Goal: Transaction & Acquisition: Purchase product/service

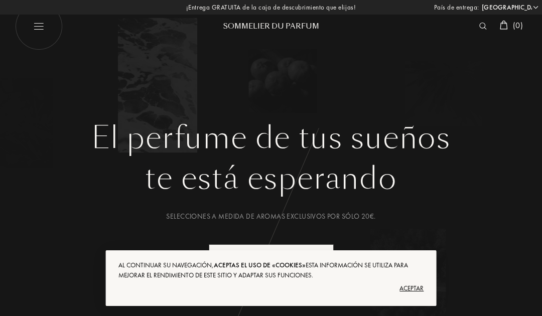
select select "ES"
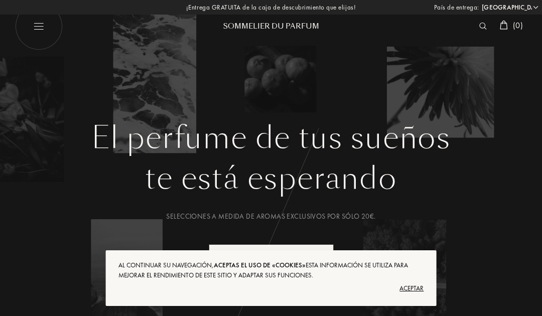
click at [32, 30] on img at bounding box center [39, 27] width 48 height 48
select select "ES"
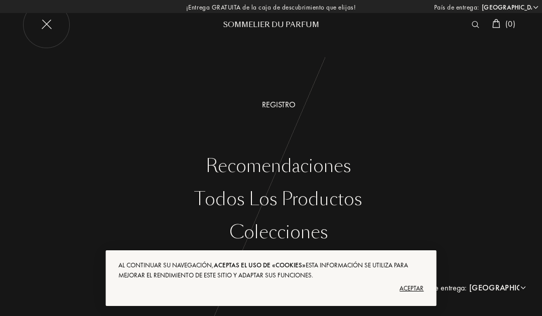
click at [343, 199] on div "Todos los productos" at bounding box center [278, 199] width 527 height 21
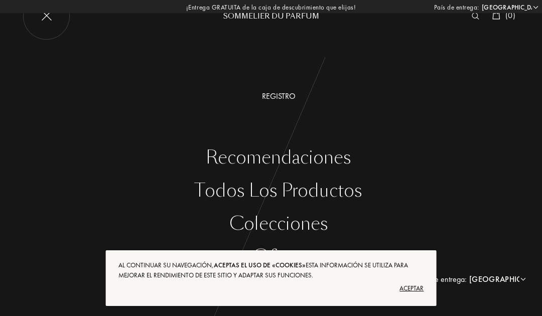
scroll to position [8, 0]
click at [239, 185] on div "Todos los productos" at bounding box center [278, 191] width 527 height 21
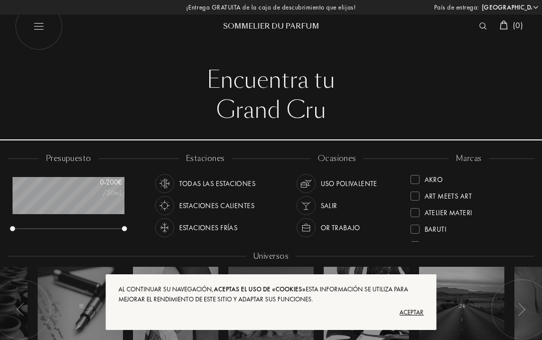
select select "ES"
click at [411, 192] on div "Baruti" at bounding box center [429, 187] width 36 height 14
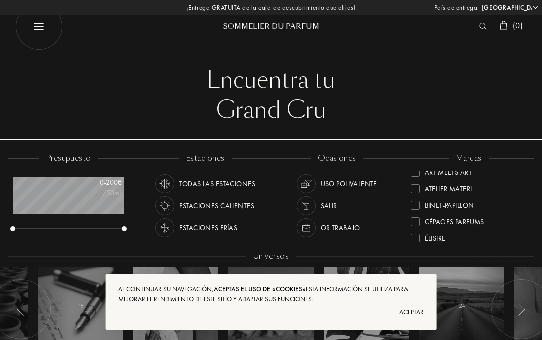
click at [412, 193] on div at bounding box center [415, 188] width 9 height 9
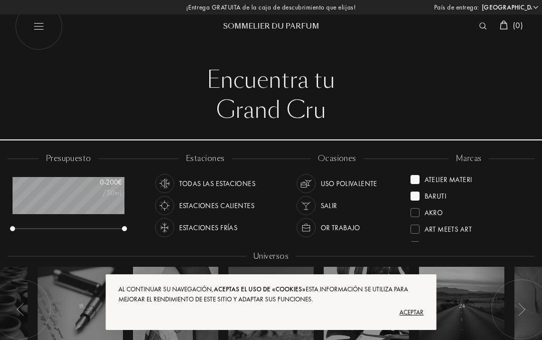
scroll to position [0, 0]
click at [411, 178] on div at bounding box center [415, 179] width 9 height 9
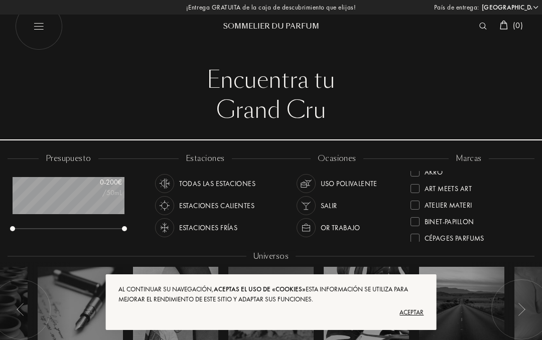
scroll to position [25, 0]
click at [411, 222] on div at bounding box center [415, 220] width 9 height 9
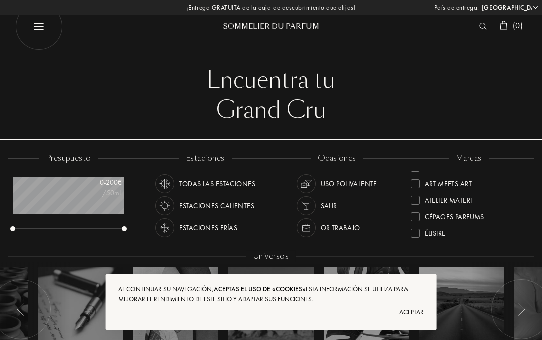
click at [413, 217] on div at bounding box center [415, 216] width 9 height 9
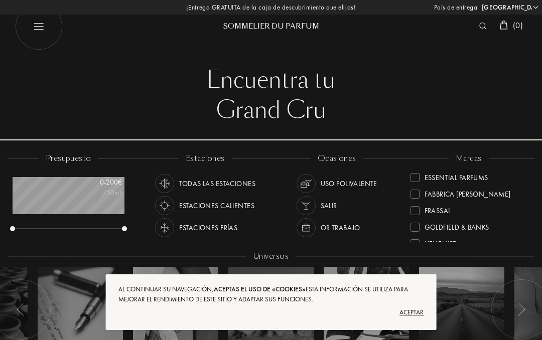
scroll to position [118, 0]
click at [411, 196] on div at bounding box center [415, 193] width 9 height 9
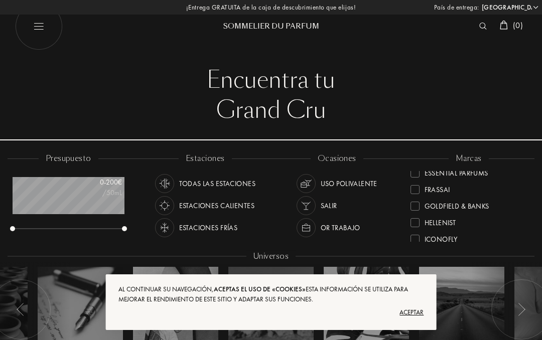
scroll to position [140, 0]
click at [412, 210] on div "Hellenist" at bounding box center [469, 218] width 117 height 17
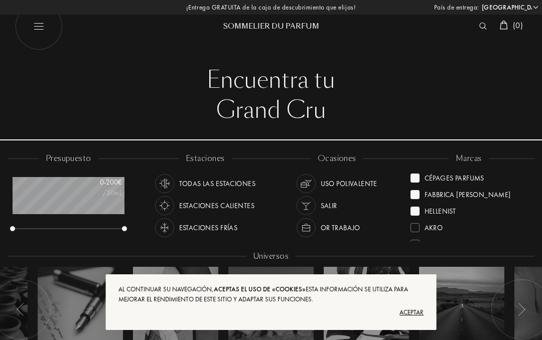
scroll to position [36, 0]
click at [411, 211] on div at bounding box center [415, 209] width 9 height 9
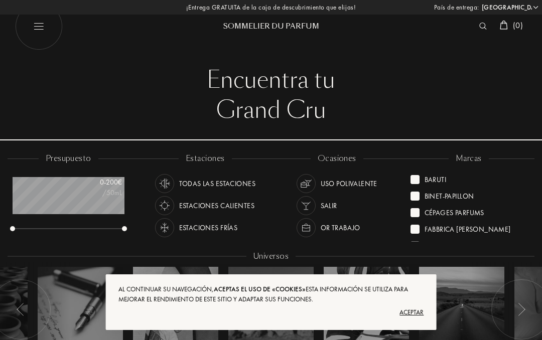
scroll to position [0, 0]
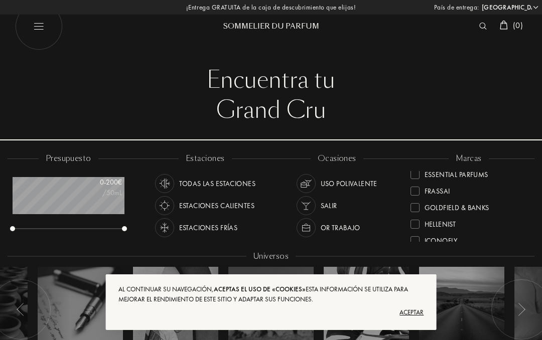
scroll to position [140, 0]
click at [411, 207] on div at bounding box center [415, 205] width 9 height 9
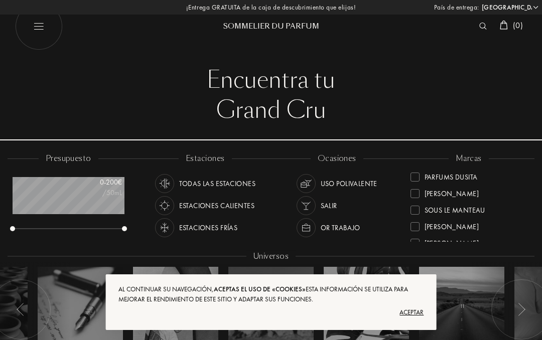
scroll to position [354, 0]
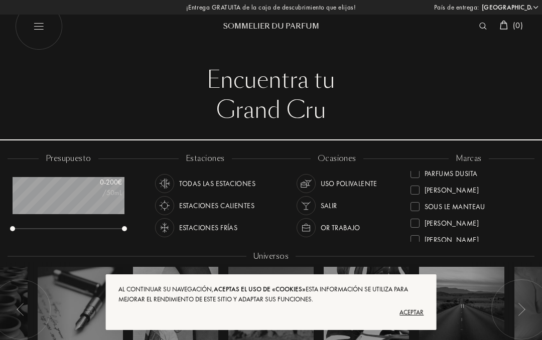
click at [412, 193] on div at bounding box center [415, 190] width 9 height 9
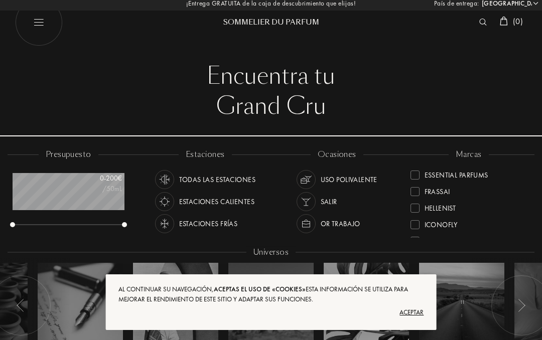
scroll to position [164, 0]
click at [407, 229] on div "marcas Baruti Binet-Papillon Cépages Parfums Fabbrica Della Musa Goldfield & Ba…" at bounding box center [469, 194] width 132 height 90
click at [414, 229] on div at bounding box center [415, 227] width 9 height 9
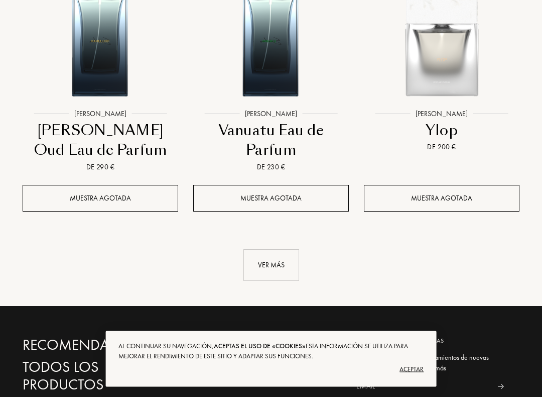
scroll to position [1316, 0]
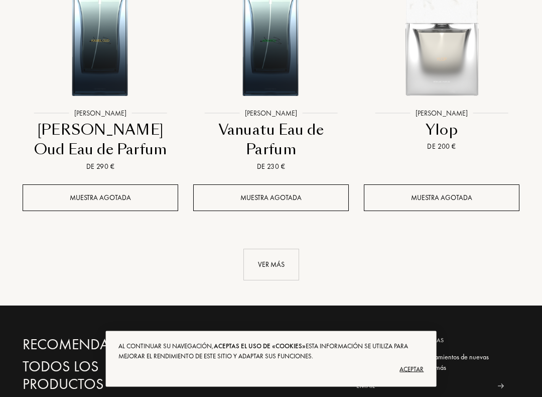
click at [274, 254] on div "Ver más" at bounding box center [271, 265] width 56 height 32
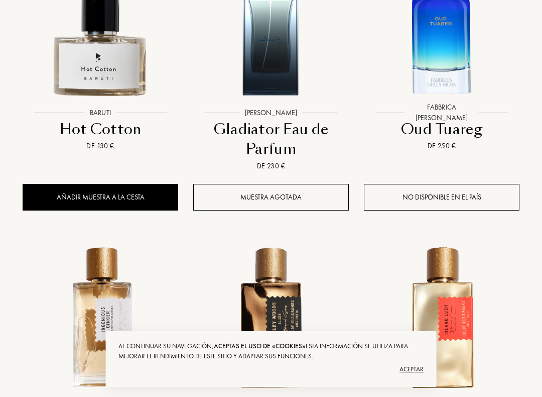
scroll to position [1900, 0]
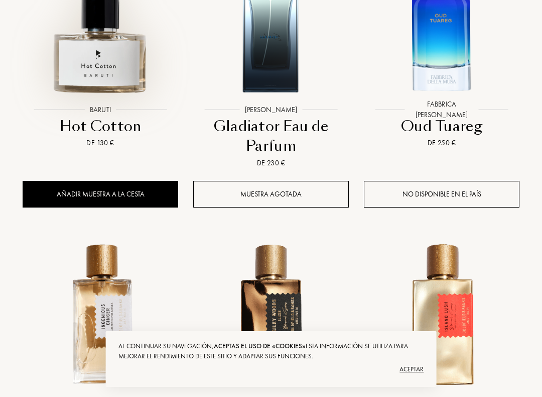
click at [96, 63] on img at bounding box center [101, 22] width 154 height 154
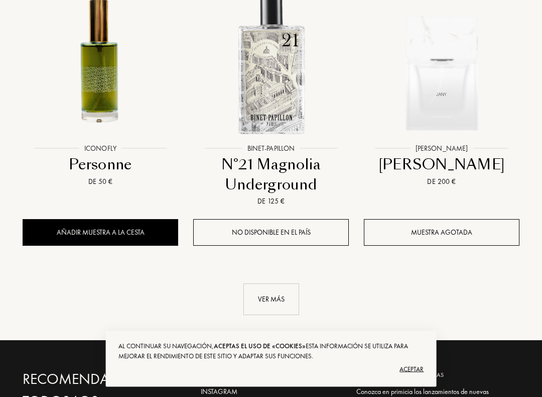
scroll to position [2464, 0]
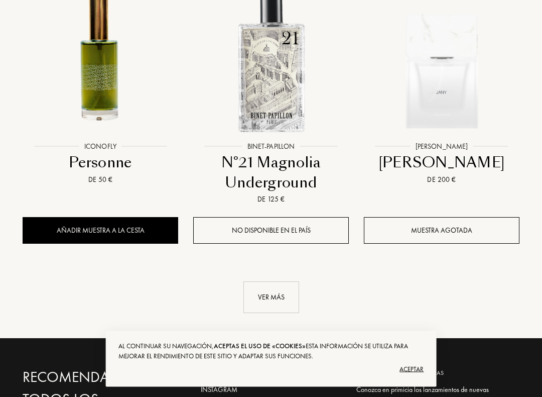
click at [260, 282] on div "Ver más" at bounding box center [271, 298] width 56 height 32
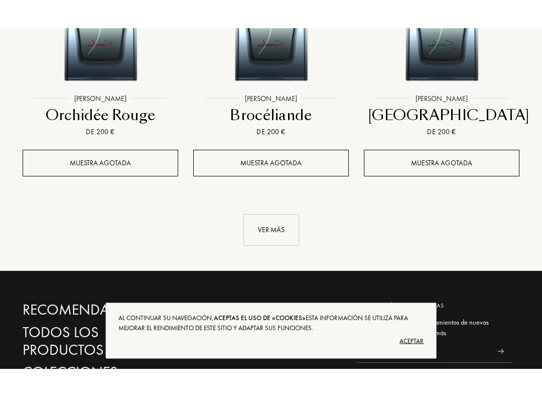
scroll to position [3682, 0]
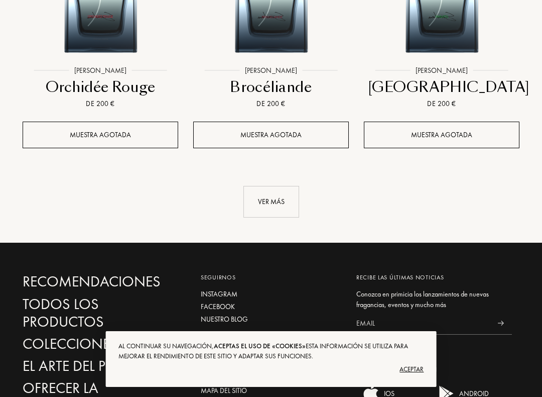
click at [274, 186] on div "Ver más" at bounding box center [271, 202] width 56 height 32
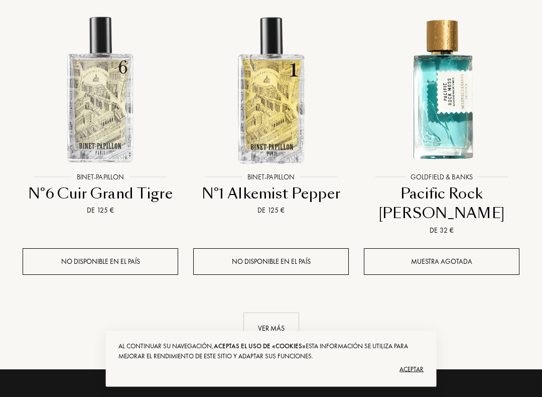
scroll to position [4677, 0]
click at [279, 312] on div "Ver más" at bounding box center [271, 328] width 56 height 32
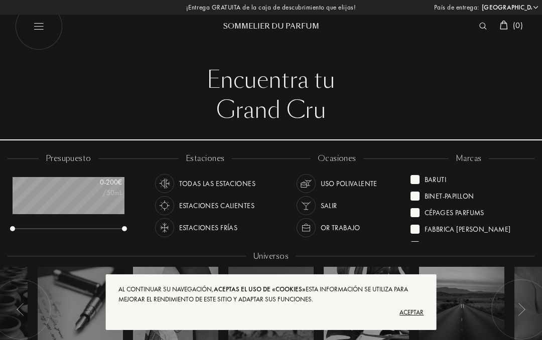
scroll to position [0, 0]
click at [414, 198] on div at bounding box center [415, 196] width 9 height 9
click at [417, 219] on div "Goldfield & Banks" at bounding box center [469, 226] width 117 height 17
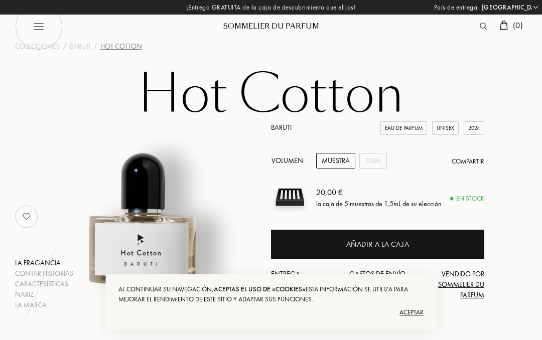
select select "ES"
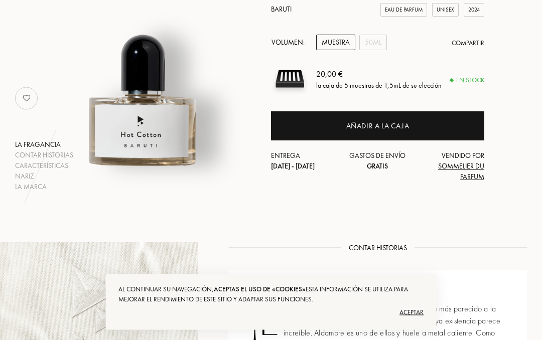
scroll to position [113, 0]
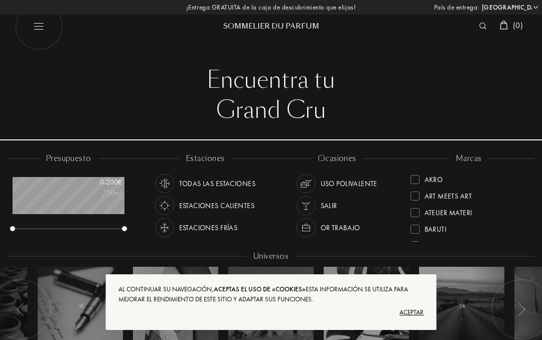
select select "ES"
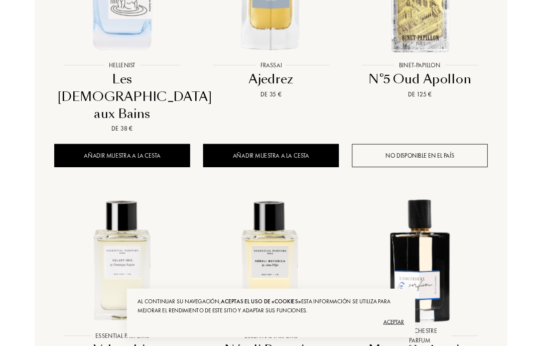
scroll to position [519, 0]
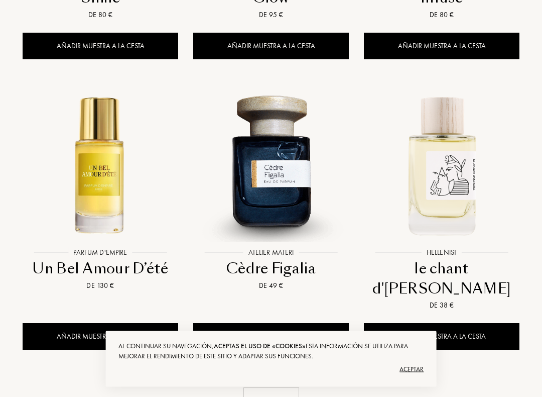
scroll to position [1198, 0]
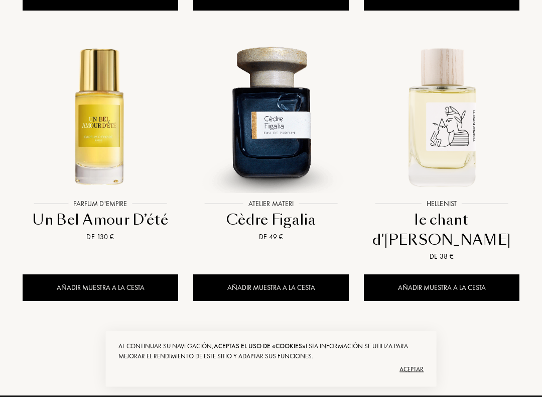
click at [273, 339] on div "Ver más" at bounding box center [271, 355] width 56 height 32
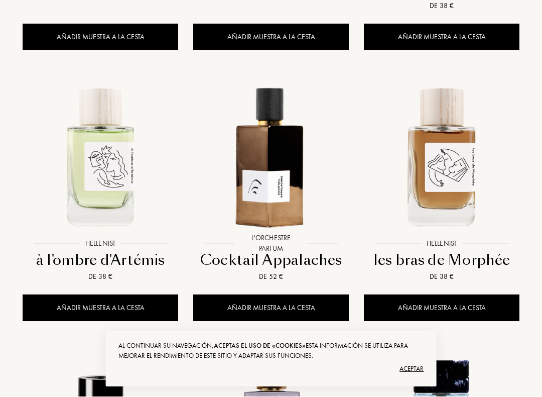
scroll to position [1496, 0]
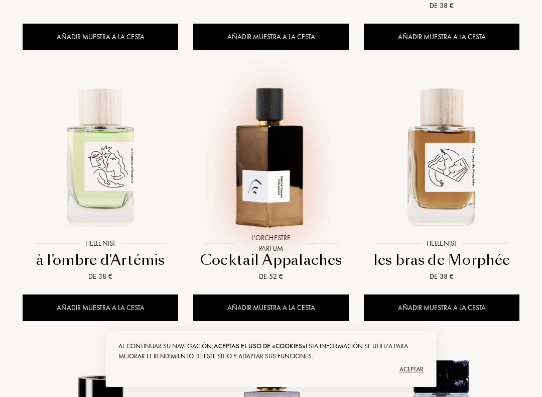
click at [270, 183] on div at bounding box center [271, 164] width 171 height 193
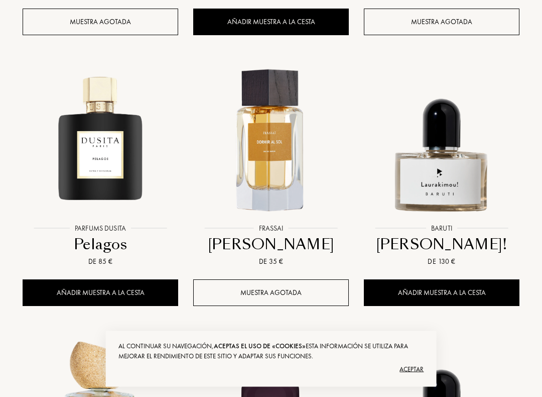
scroll to position [2072, 0]
click at [287, 178] on div at bounding box center [271, 149] width 171 height 193
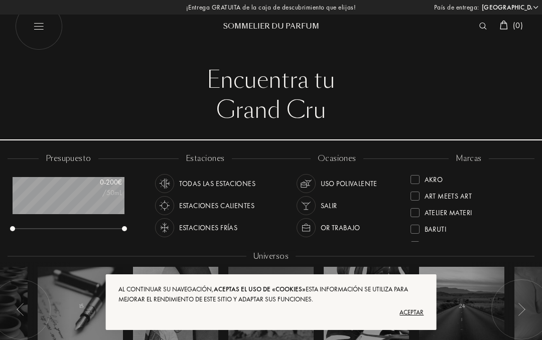
scroll to position [2101, 0]
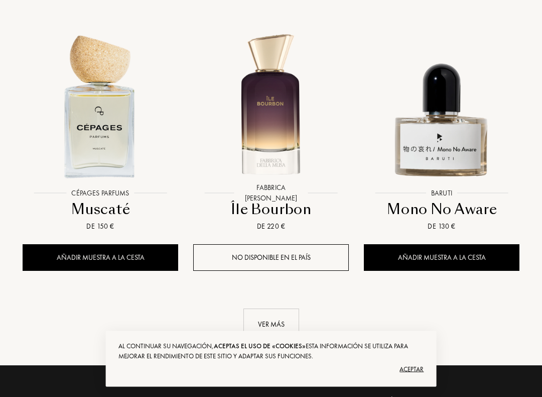
click at [280, 309] on div "Ver más" at bounding box center [271, 325] width 56 height 32
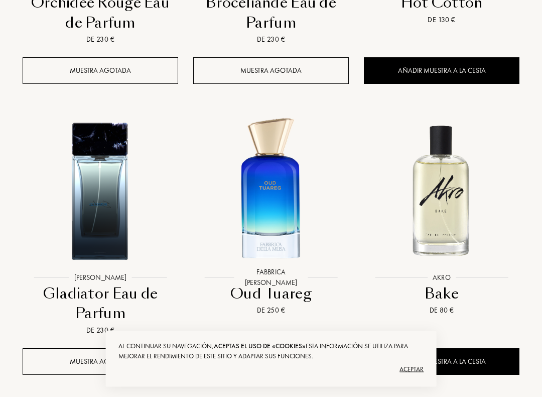
scroll to position [3436, 0]
click at [439, 214] on div at bounding box center [441, 197] width 171 height 193
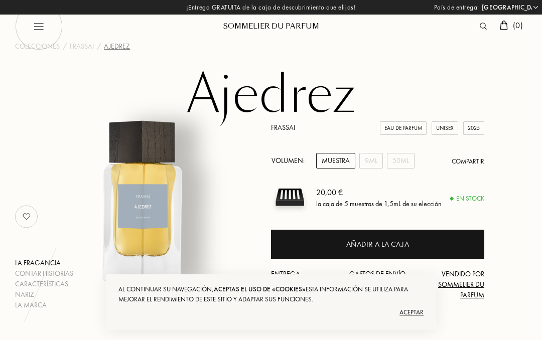
select select "ES"
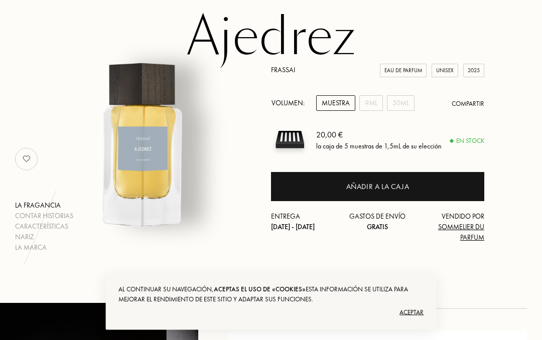
scroll to position [29, 0]
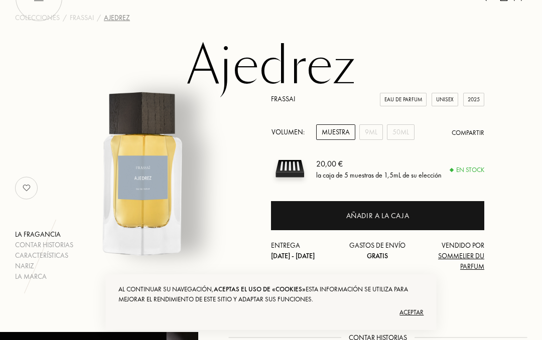
click at [459, 217] on div "Añadir a la caja" at bounding box center [377, 215] width 213 height 29
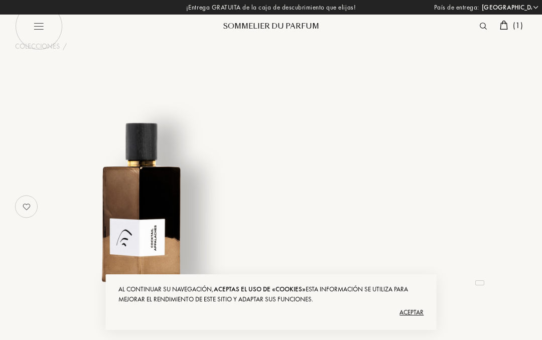
select select "ES"
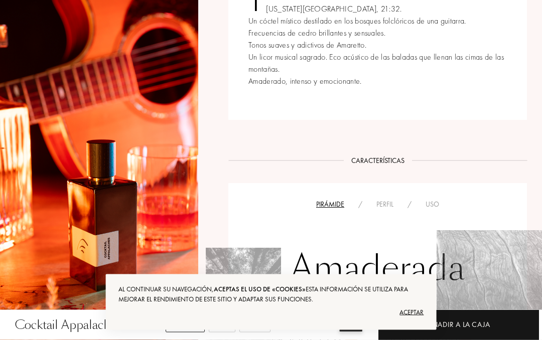
scroll to position [429, 0]
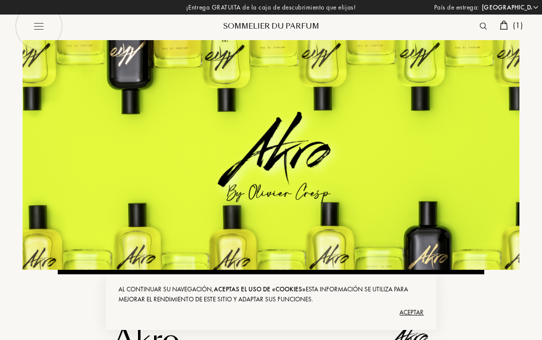
select select "ES"
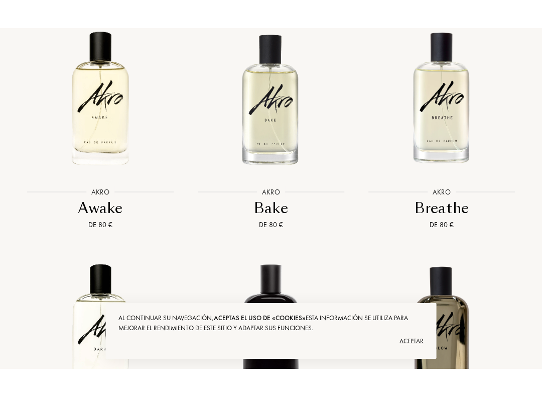
scroll to position [826, 0]
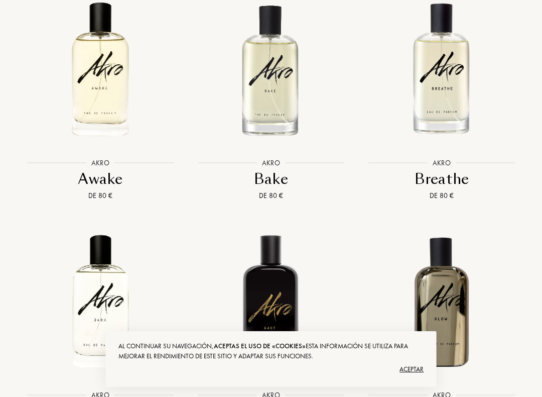
click at [444, 95] on img at bounding box center [442, 69] width 154 height 154
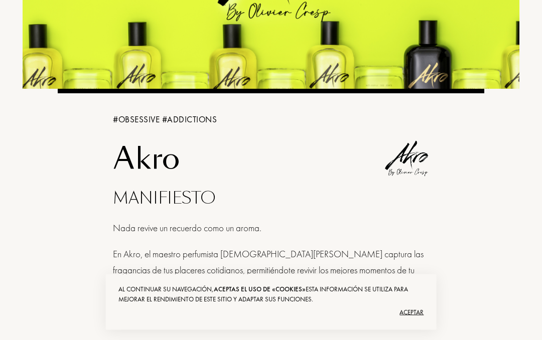
scroll to position [0, 0]
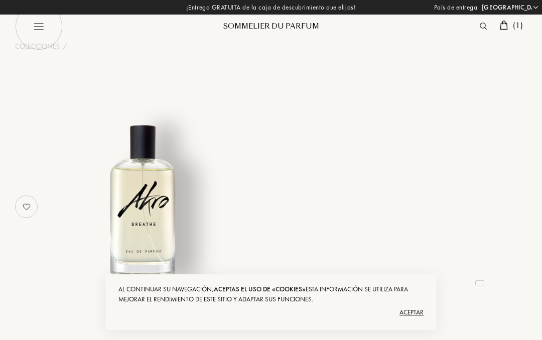
select select "ES"
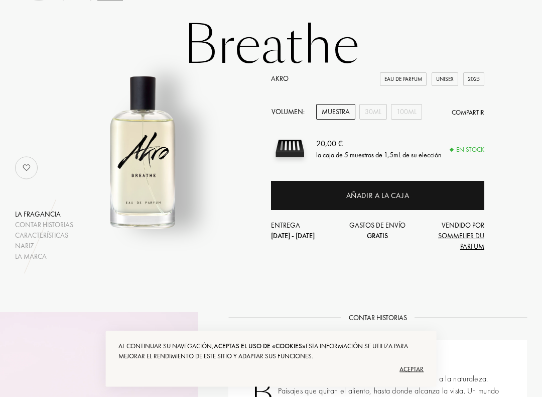
click at [441, 195] on div "Añadir a la caja" at bounding box center [377, 195] width 213 height 29
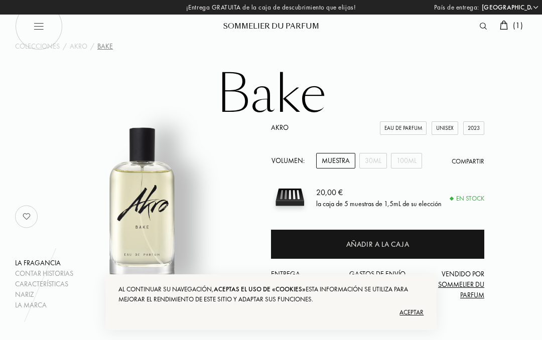
select select "ES"
click at [39, 24] on img at bounding box center [39, 27] width 48 height 48
select select "ES"
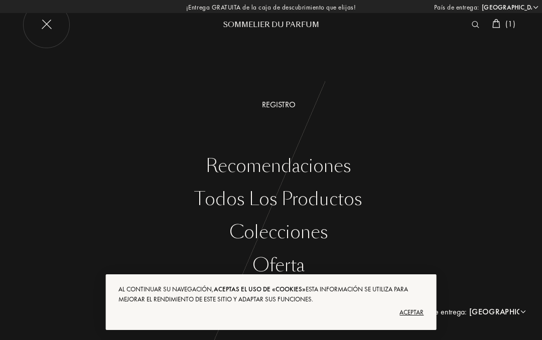
click at [230, 197] on div "Todos los productos" at bounding box center [278, 199] width 527 height 21
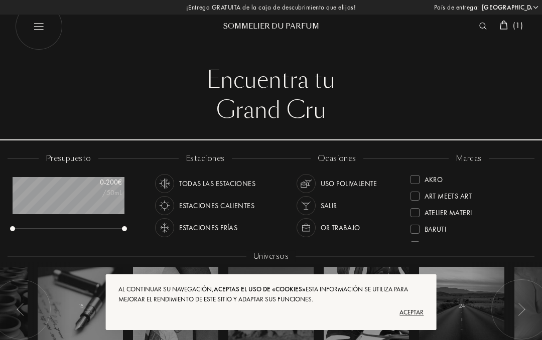
select select "ES"
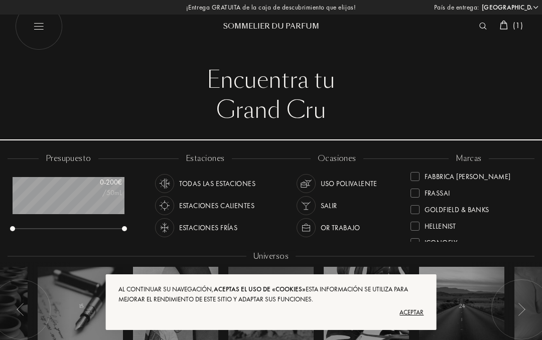
click at [413, 211] on div at bounding box center [415, 209] width 9 height 9
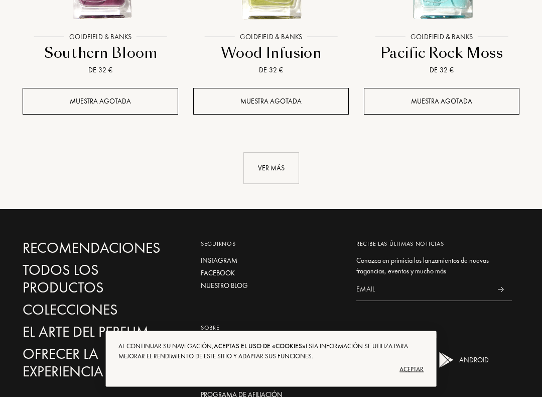
scroll to position [1373, 0]
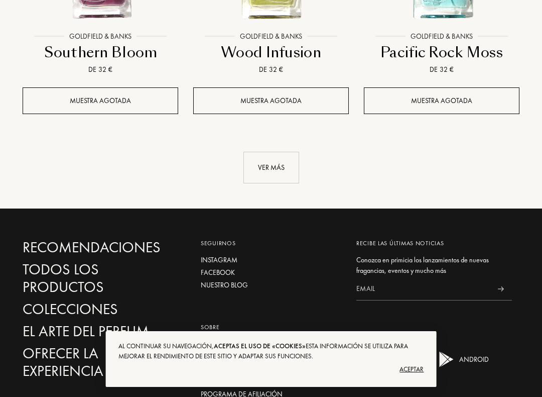
click at [272, 169] on div "Ver más" at bounding box center [271, 168] width 56 height 32
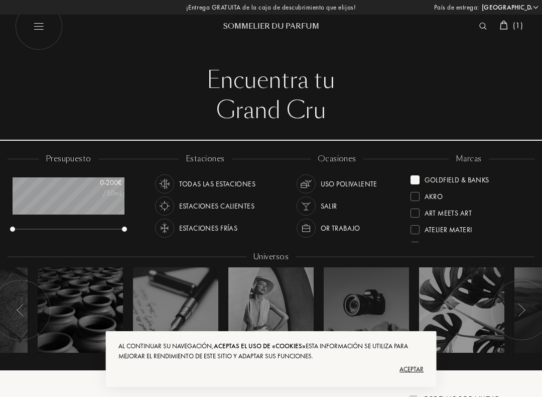
scroll to position [0, 0]
